Goal: Information Seeking & Learning: Find specific fact

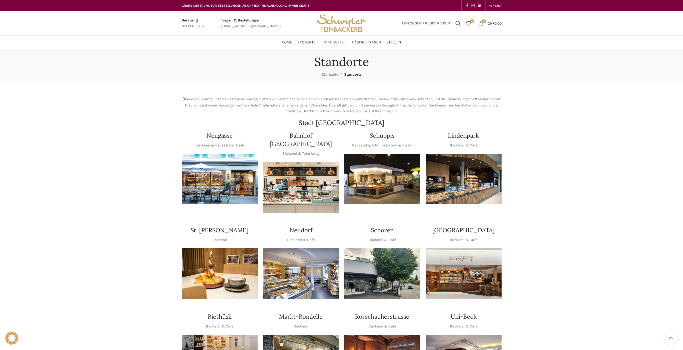
scroll to position [215, 0]
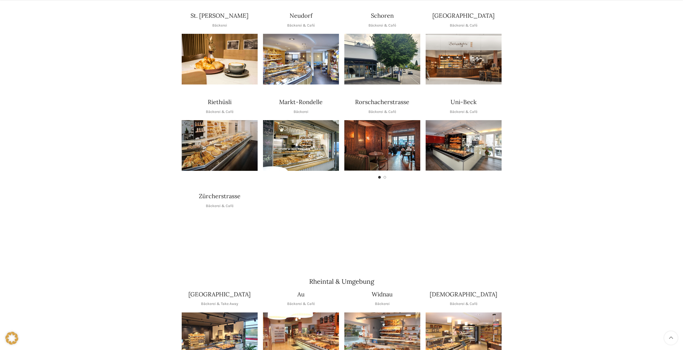
click at [202, 226] on img "1 / 1" at bounding box center [220, 239] width 76 height 51
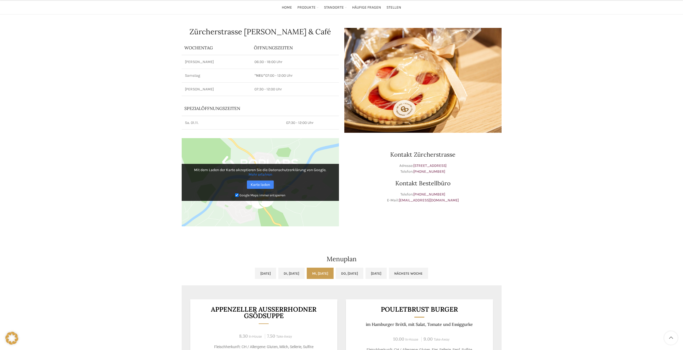
scroll to position [134, 0]
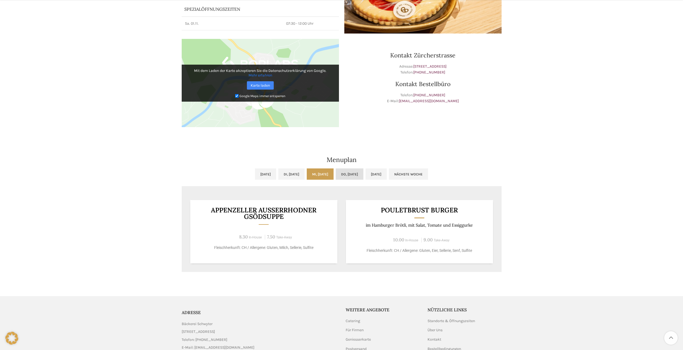
click at [362, 170] on link "Do, [DATE]" at bounding box center [350, 174] width 28 height 11
click at [385, 169] on link "[DATE]" at bounding box center [376, 174] width 21 height 11
